Goal: Navigation & Orientation: Find specific page/section

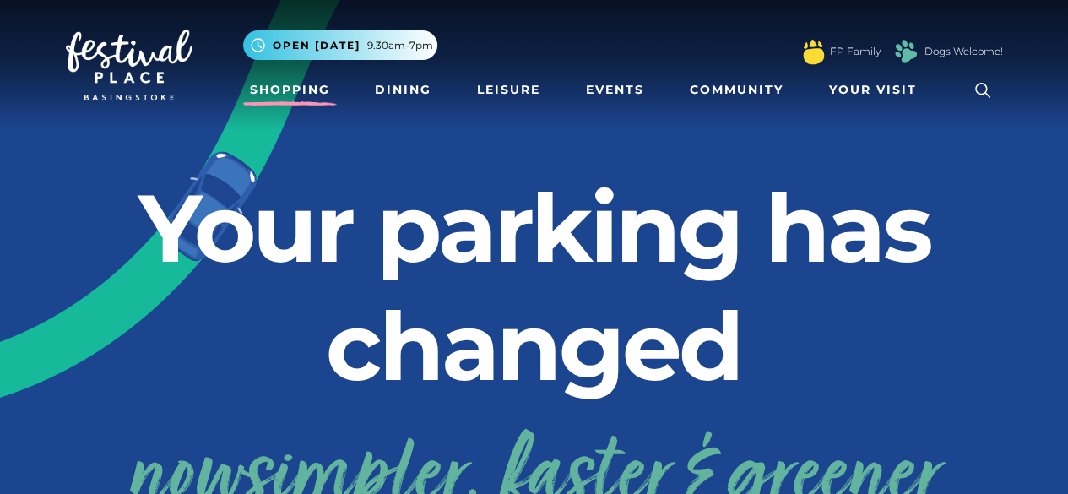
click at [287, 89] on link "Shopping" at bounding box center [290, 89] width 94 height 31
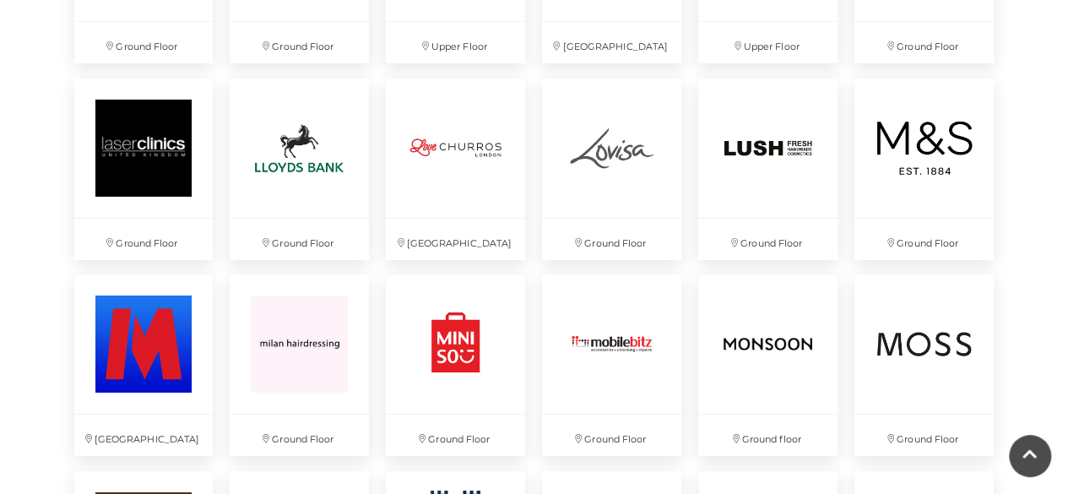
scroll to position [2787, 0]
